Goal: Answer question/provide support

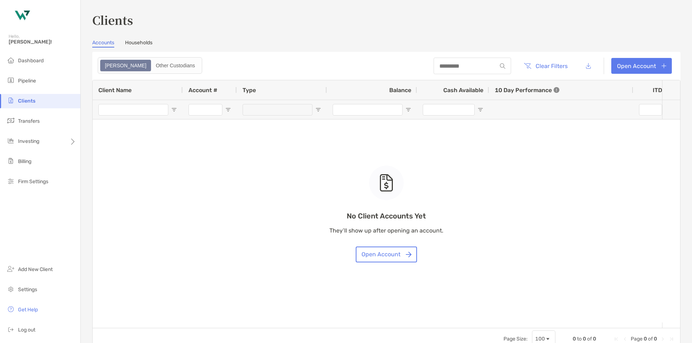
click at [39, 84] on li "Pipeline" at bounding box center [40, 81] width 80 height 14
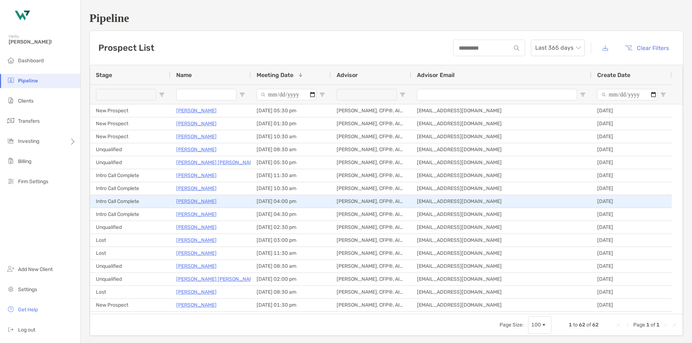
click at [197, 202] on p "Joseph Stabile" at bounding box center [196, 201] width 40 height 9
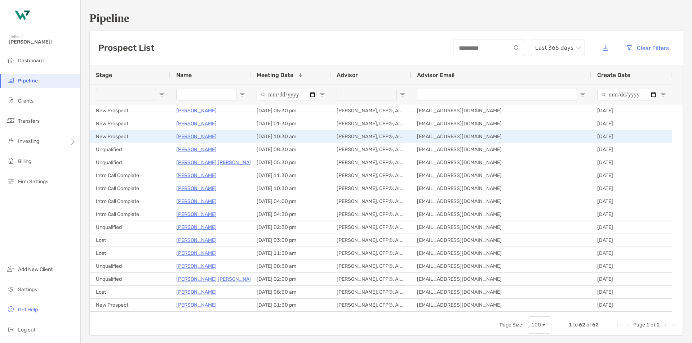
click at [183, 138] on p "Adnan Nafa" at bounding box center [196, 136] width 40 height 9
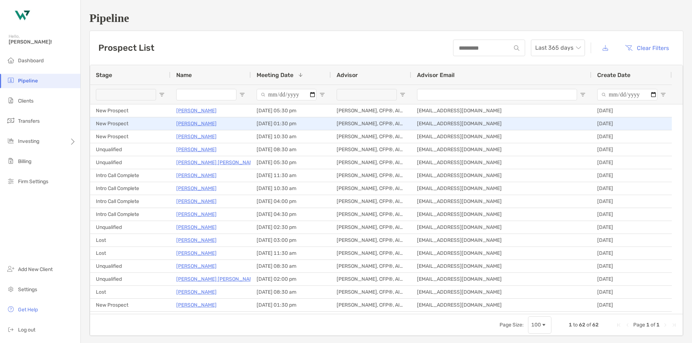
click at [197, 126] on p "[PERSON_NAME]" at bounding box center [196, 123] width 40 height 9
click at [190, 123] on p "[PERSON_NAME]" at bounding box center [196, 123] width 40 height 9
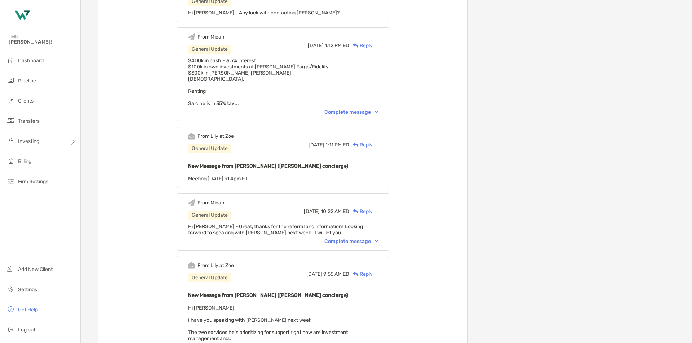
scroll to position [547, 0]
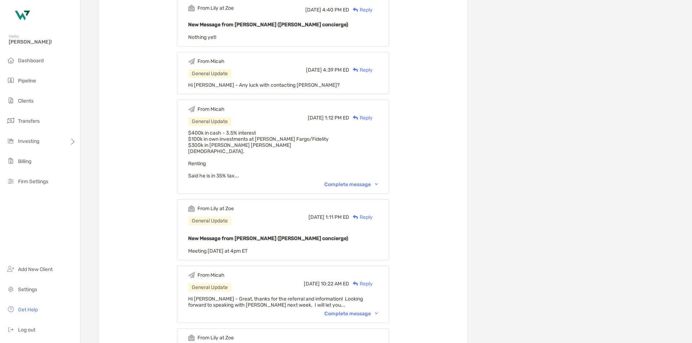
click at [370, 184] on div "Complete message" at bounding box center [351, 185] width 54 height 6
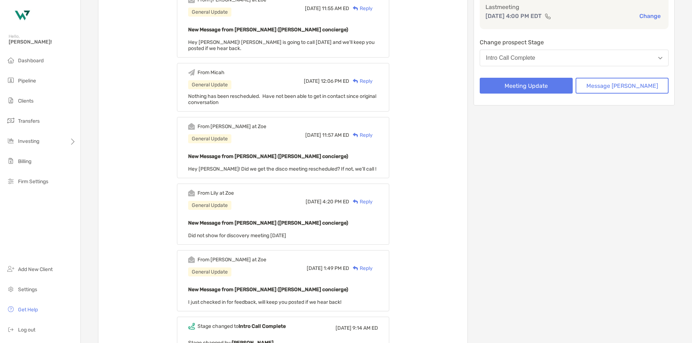
scroll to position [0, 0]
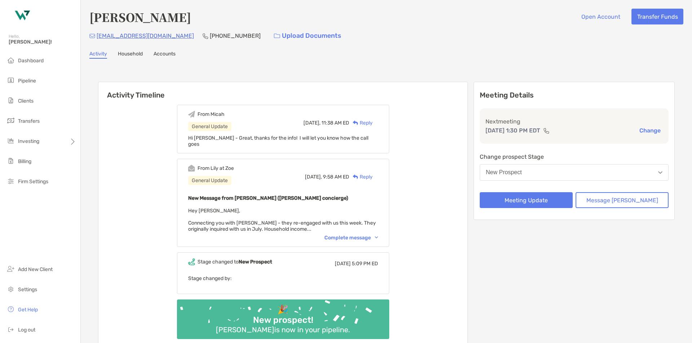
scroll to position [100, 0]
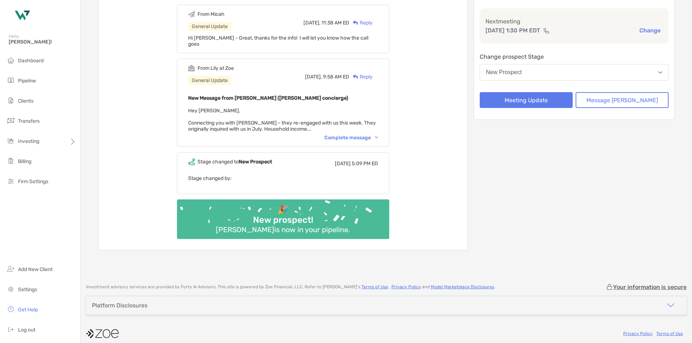
click at [359, 135] on div "Complete message" at bounding box center [351, 138] width 54 height 6
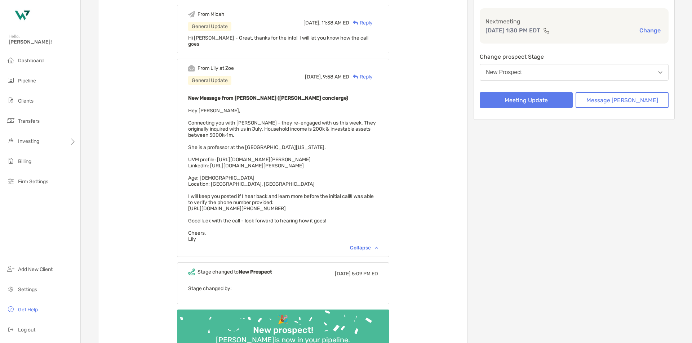
drag, startPoint x: 369, startPoint y: 154, endPoint x: 229, endPoint y: 153, distance: 139.4
click at [229, 153] on div "New Message from Lily Kraus (Zoe concierge) Hey Micah, Connecting you with Shan…" at bounding box center [283, 168] width 190 height 149
copy span "https://www.uvm.edu/cess/profile/shana-jackson-haines"
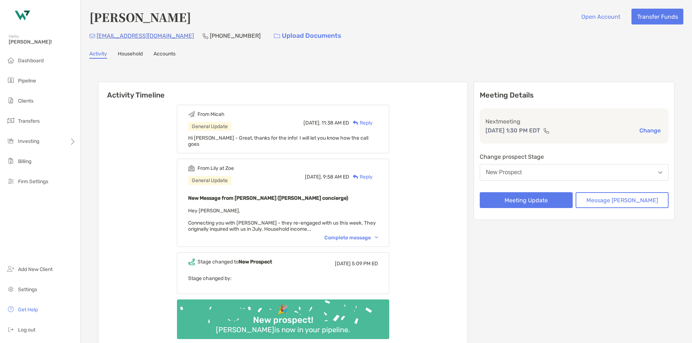
click at [351, 235] on div "Complete message" at bounding box center [351, 238] width 54 height 6
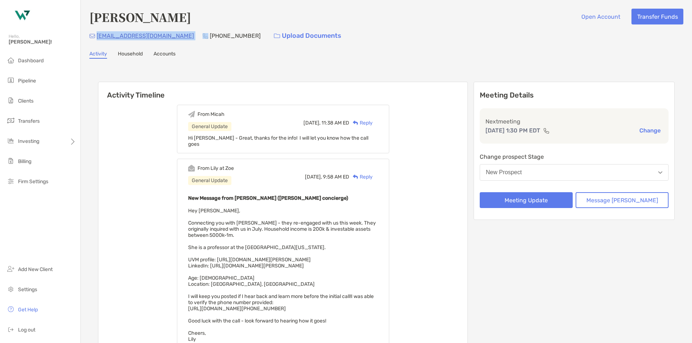
drag, startPoint x: 163, startPoint y: 35, endPoint x: 97, endPoint y: 45, distance: 66.7
click at [97, 45] on div "Shana Haines Open Account Transfer Funds shanaj500@gmail.com (802) 829-8843 Upl…" at bounding box center [386, 243] width 611 height 487
copy p "[EMAIL_ADDRESS][DOMAIN_NAME]"
